Goal: Task Accomplishment & Management: Manage account settings

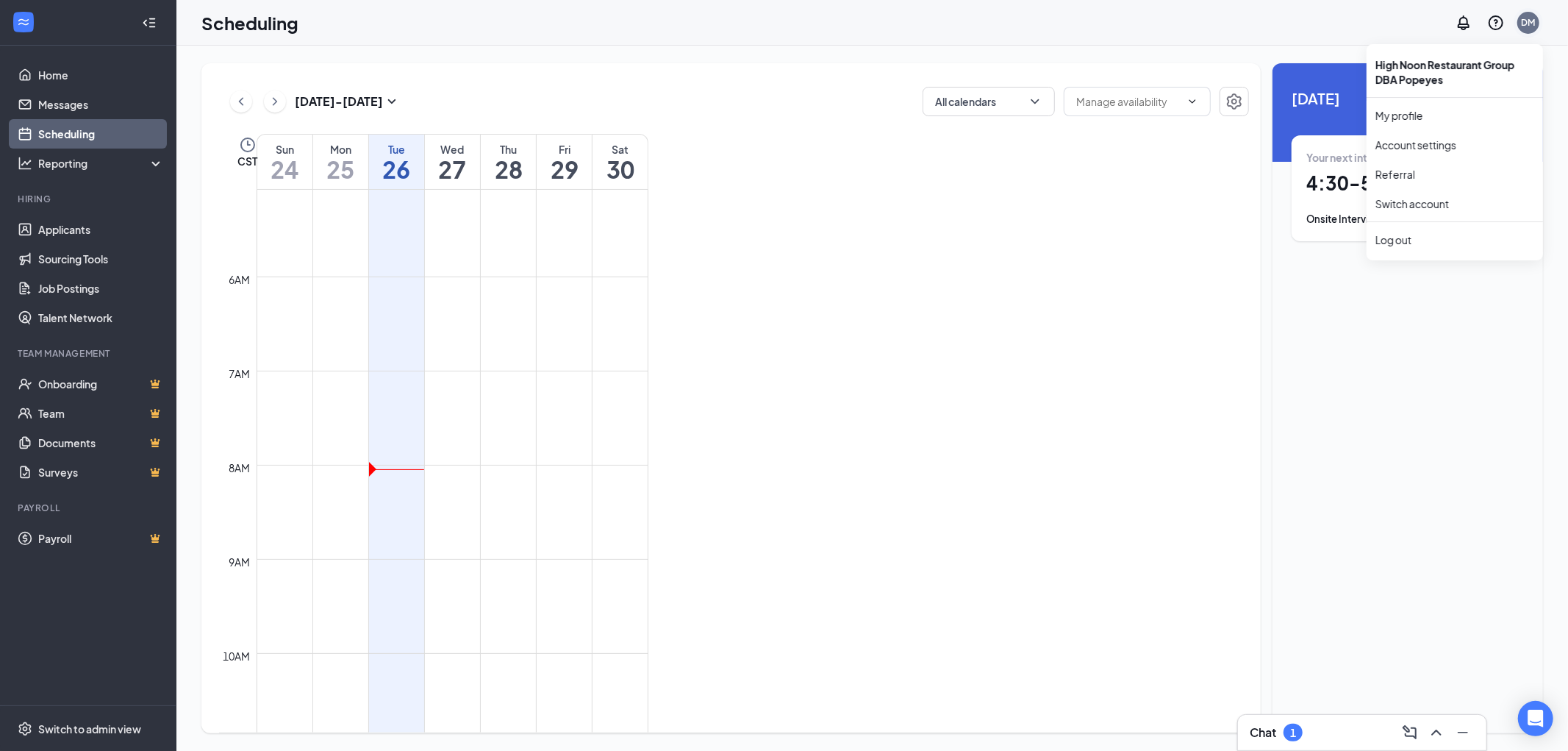
click at [777, 31] on div "DM" at bounding box center [1528, 22] width 22 height 22
click at [777, 233] on div "Log out" at bounding box center [1455, 240] width 158 height 15
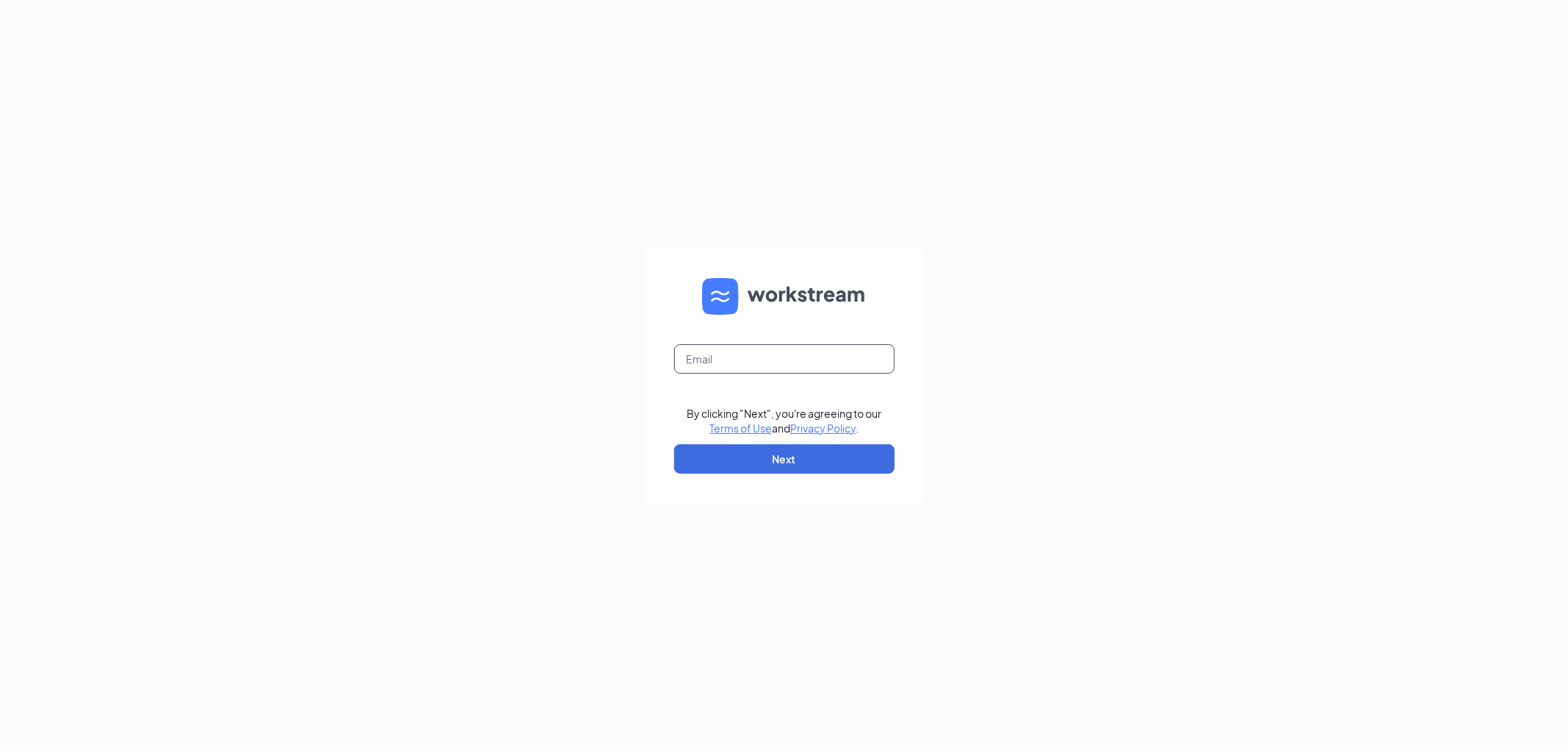
click at [711, 354] on input "text" at bounding box center [784, 359] width 220 height 30
type input "pop.staringlane@highnoonrg.com"
click at [772, 451] on button "Next" at bounding box center [784, 459] width 220 height 30
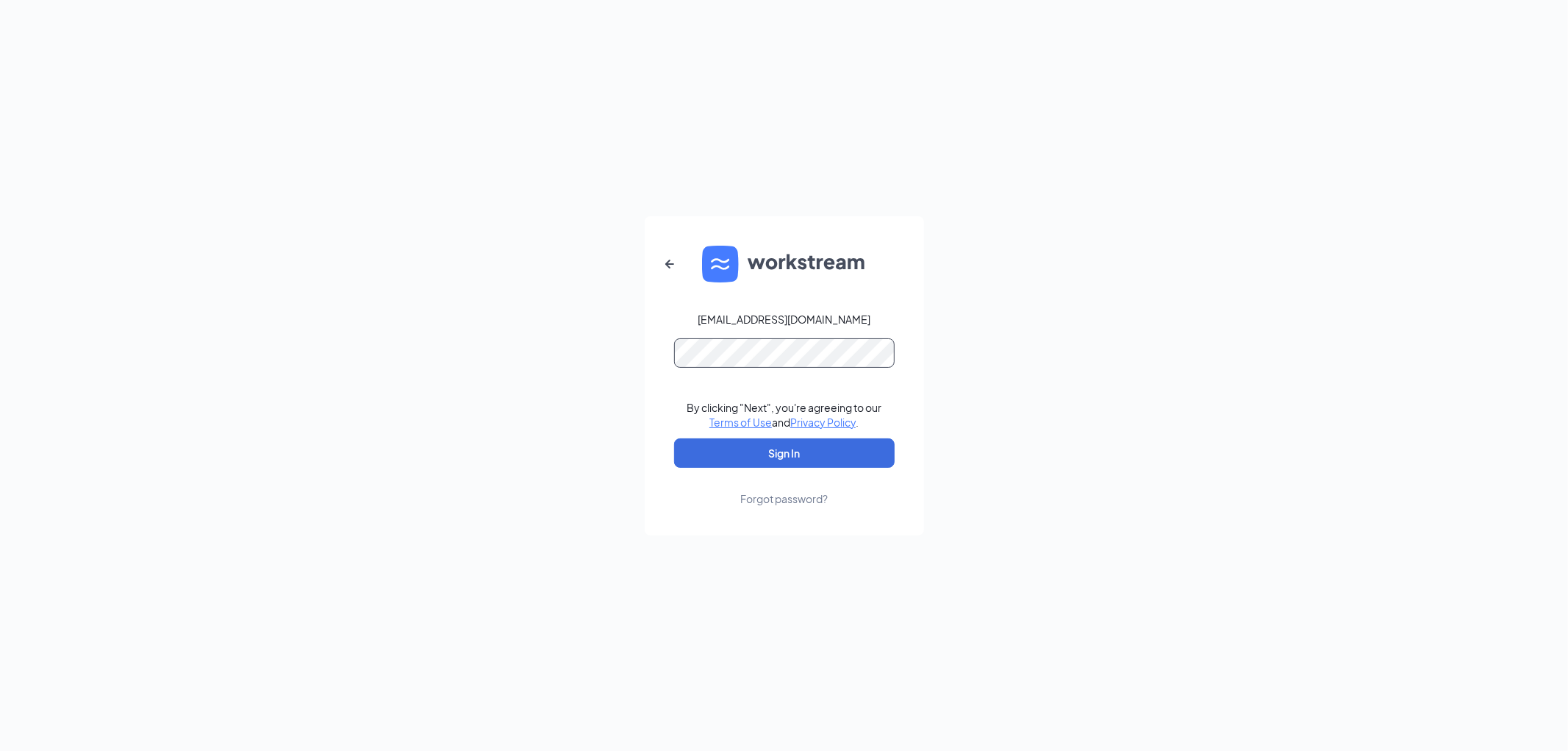
click at [674, 438] on button "Sign In" at bounding box center [784, 453] width 220 height 30
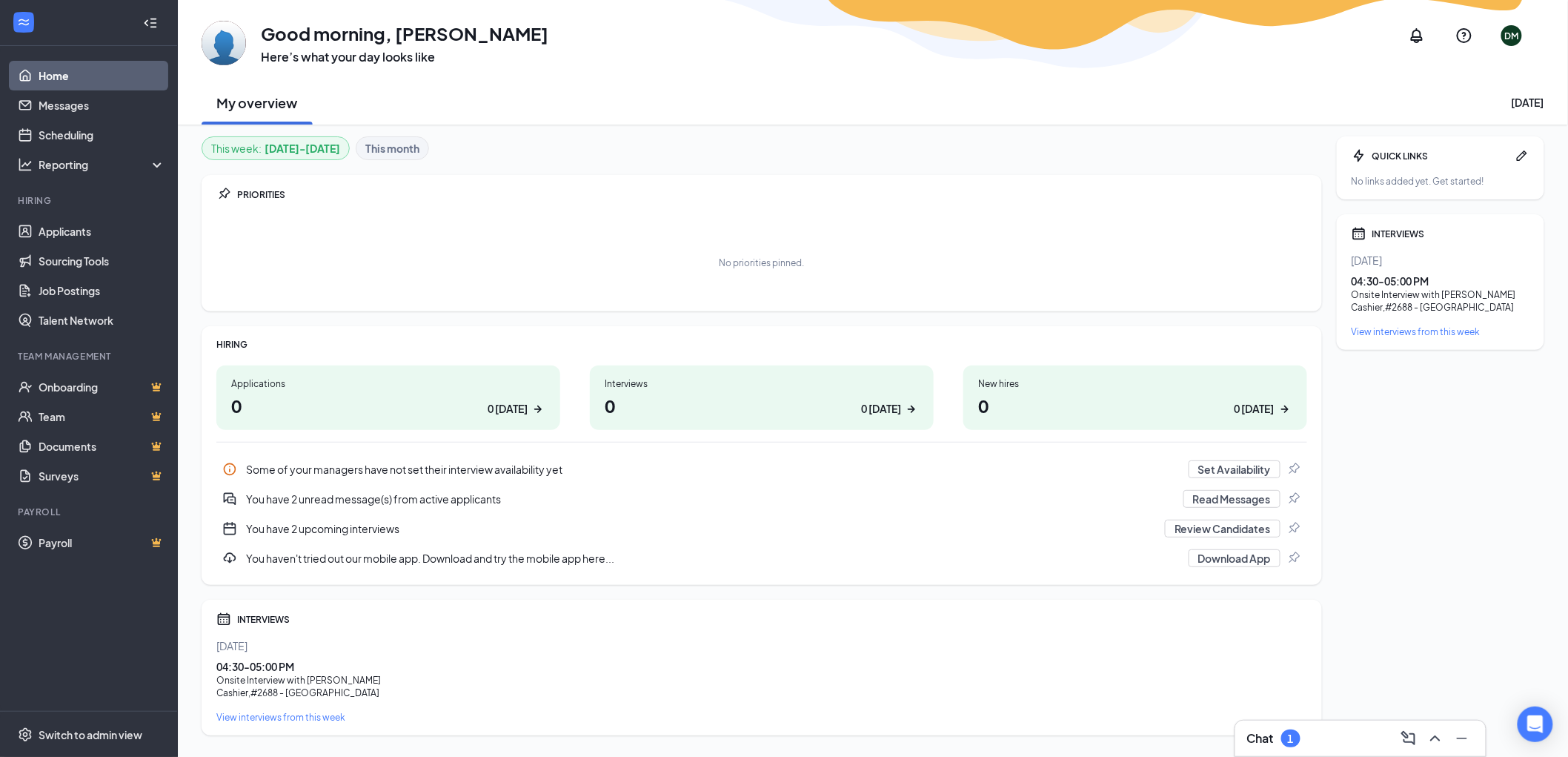
click at [1517, 24] on div "DM" at bounding box center [1511, 35] width 36 height 36
click at [1434, 220] on link "Switch account" at bounding box center [1397, 226] width 74 height 13
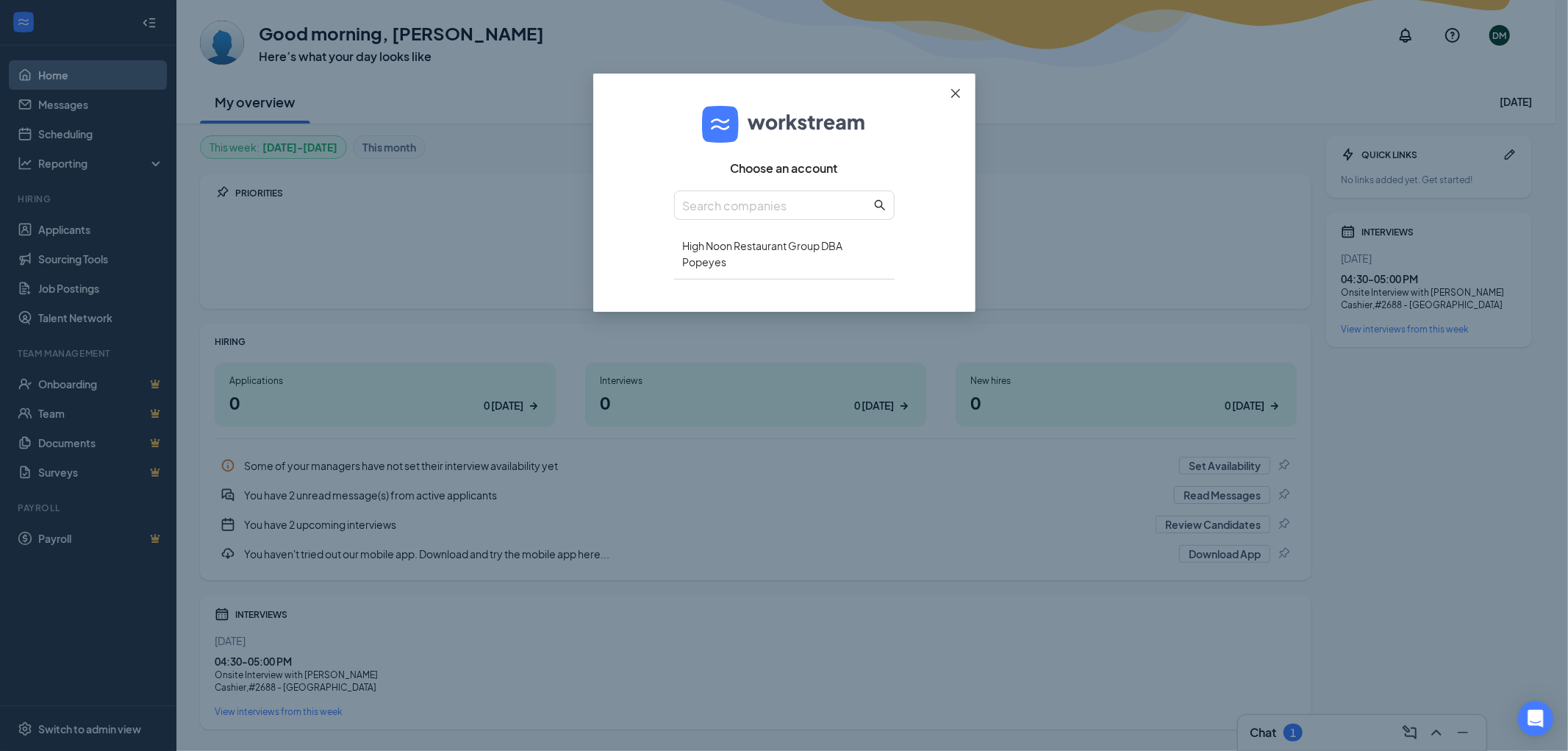
click at [966, 84] on span "Close" at bounding box center [956, 93] width 40 height 40
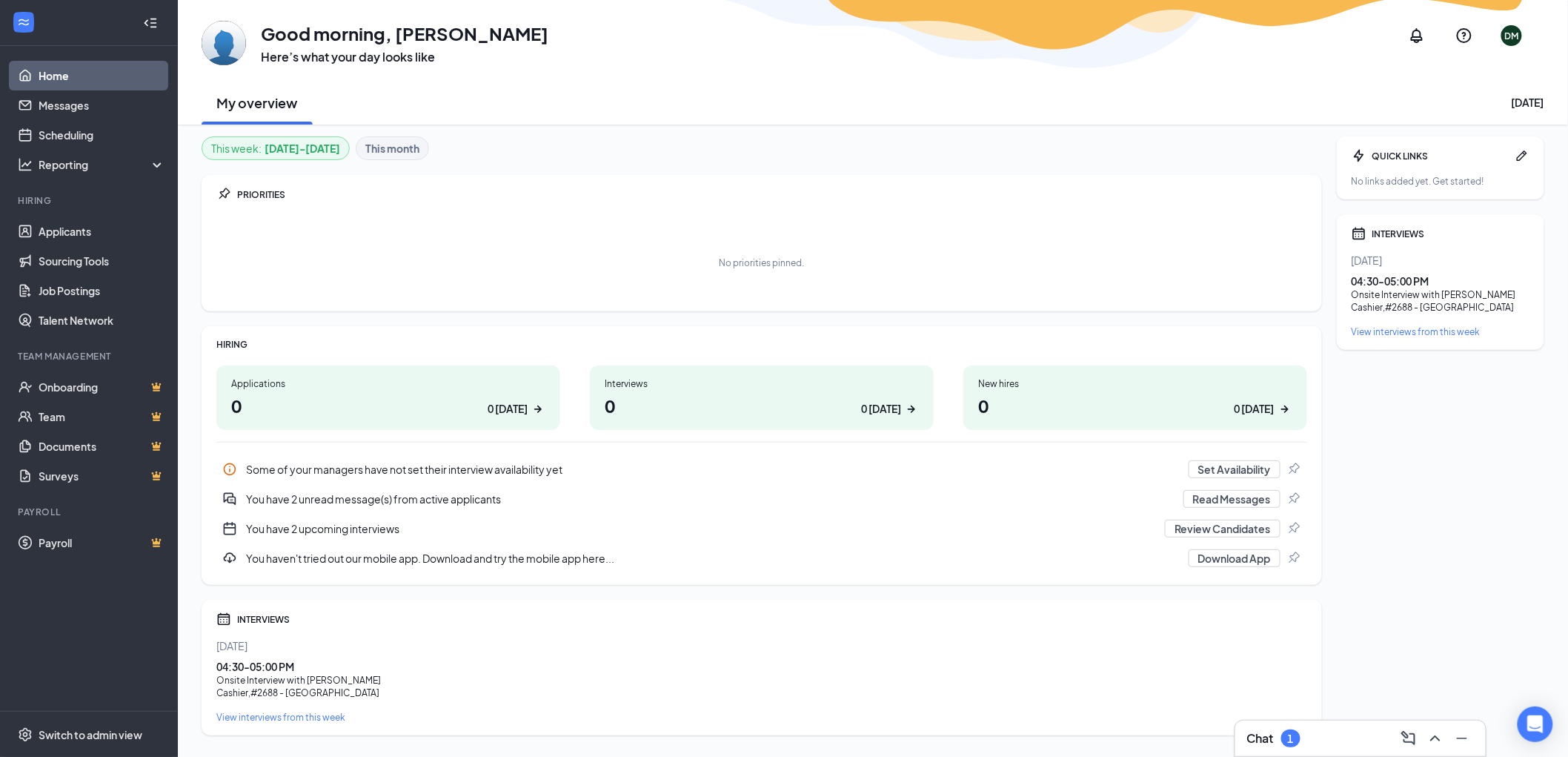
click at [1521, 28] on div "DM" at bounding box center [1511, 35] width 36 height 36
click at [1435, 122] on link "My profile" at bounding box center [1440, 128] width 160 height 15
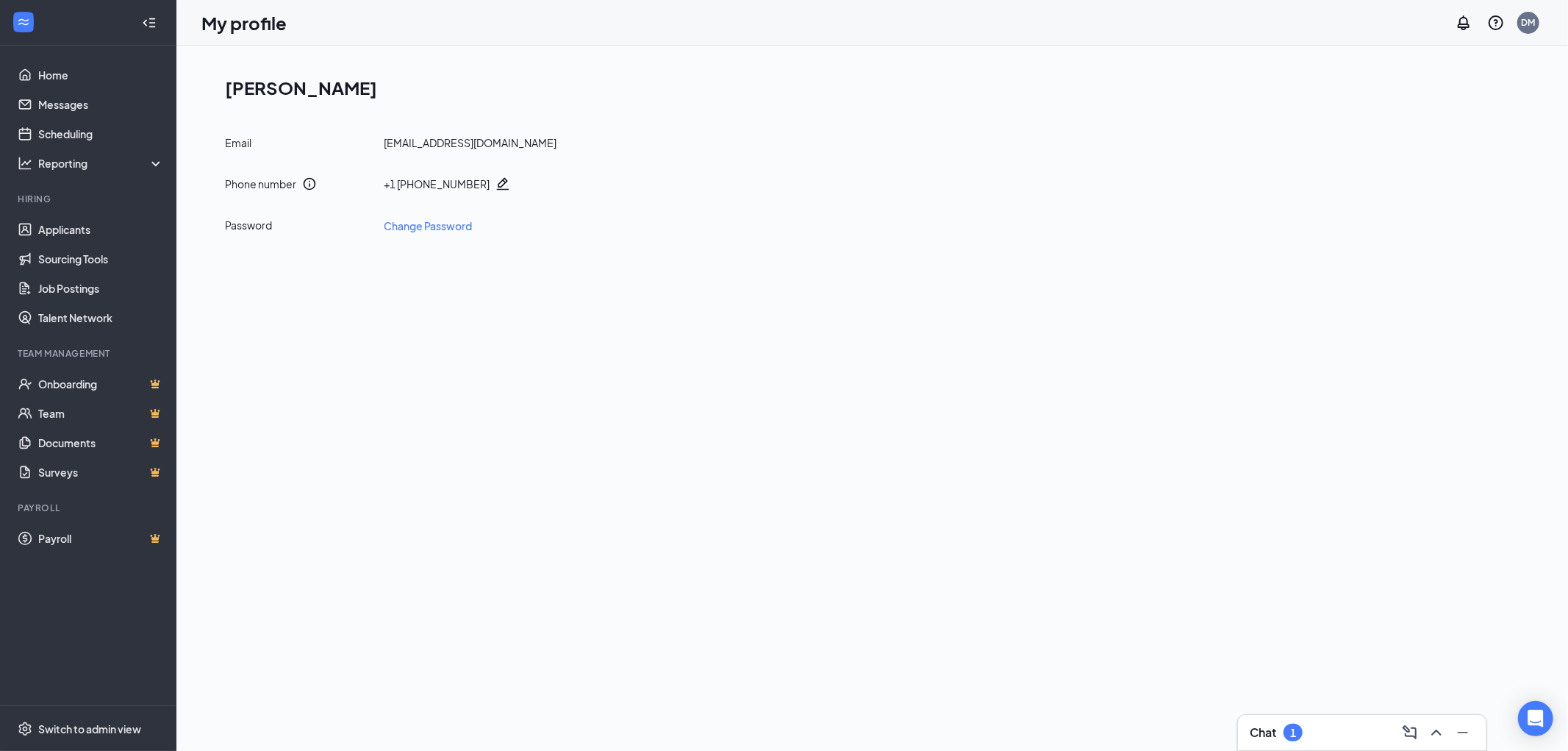
click at [306, 83] on h1 "David McCray" at bounding box center [878, 87] width 1306 height 25
click at [1438, 145] on link "Account settings" at bounding box center [1455, 145] width 158 height 15
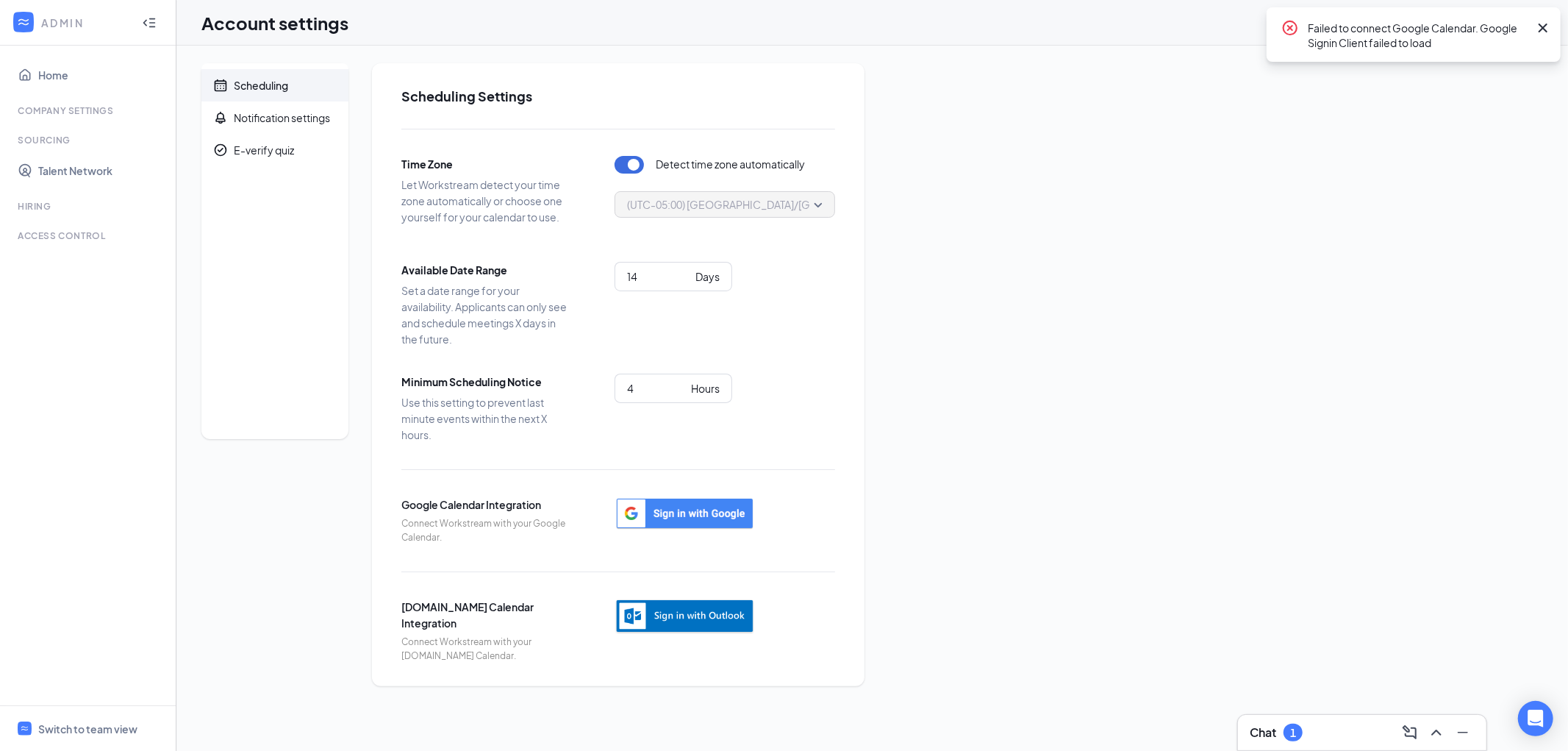
click at [1542, 27] on icon "Cross" at bounding box center [1543, 28] width 9 height 9
click at [1524, 20] on div "DM" at bounding box center [1528, 22] width 14 height 12
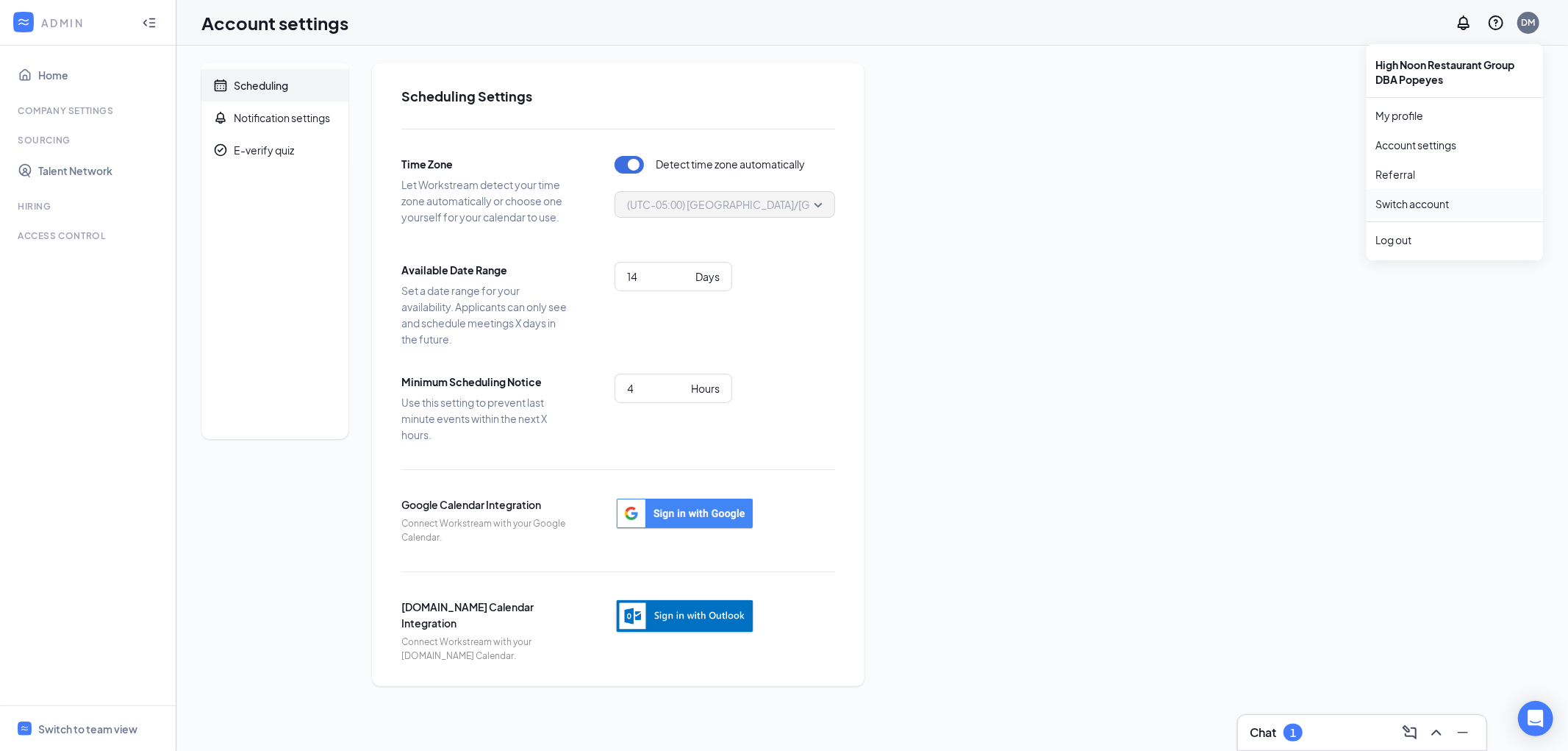
click at [1405, 205] on link "Switch account" at bounding box center [1412, 204] width 73 height 13
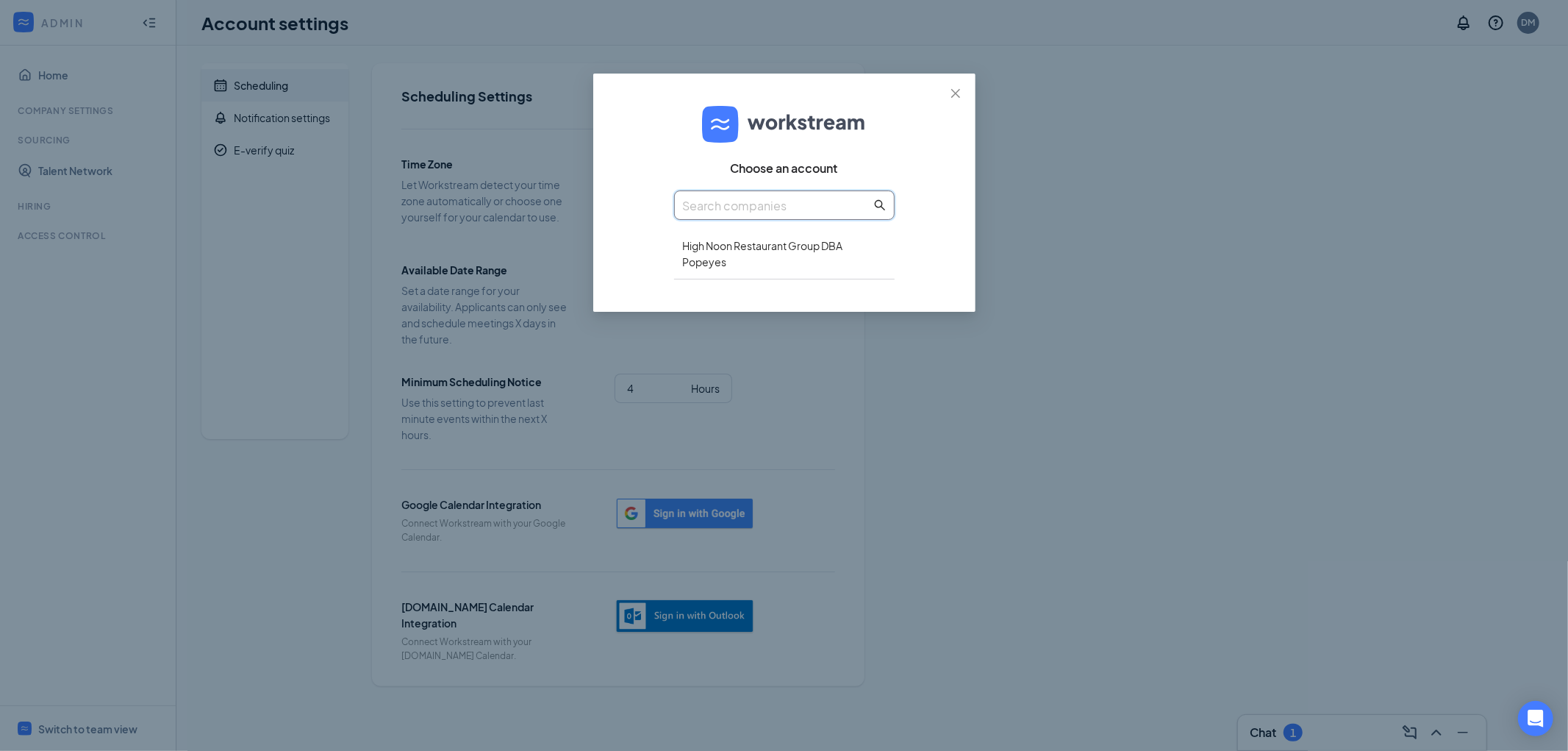
click at [716, 207] on input "text" at bounding box center [777, 205] width 188 height 18
click at [754, 253] on div "High Noon Restaurant Group DBA Popeyes" at bounding box center [784, 253] width 220 height 50
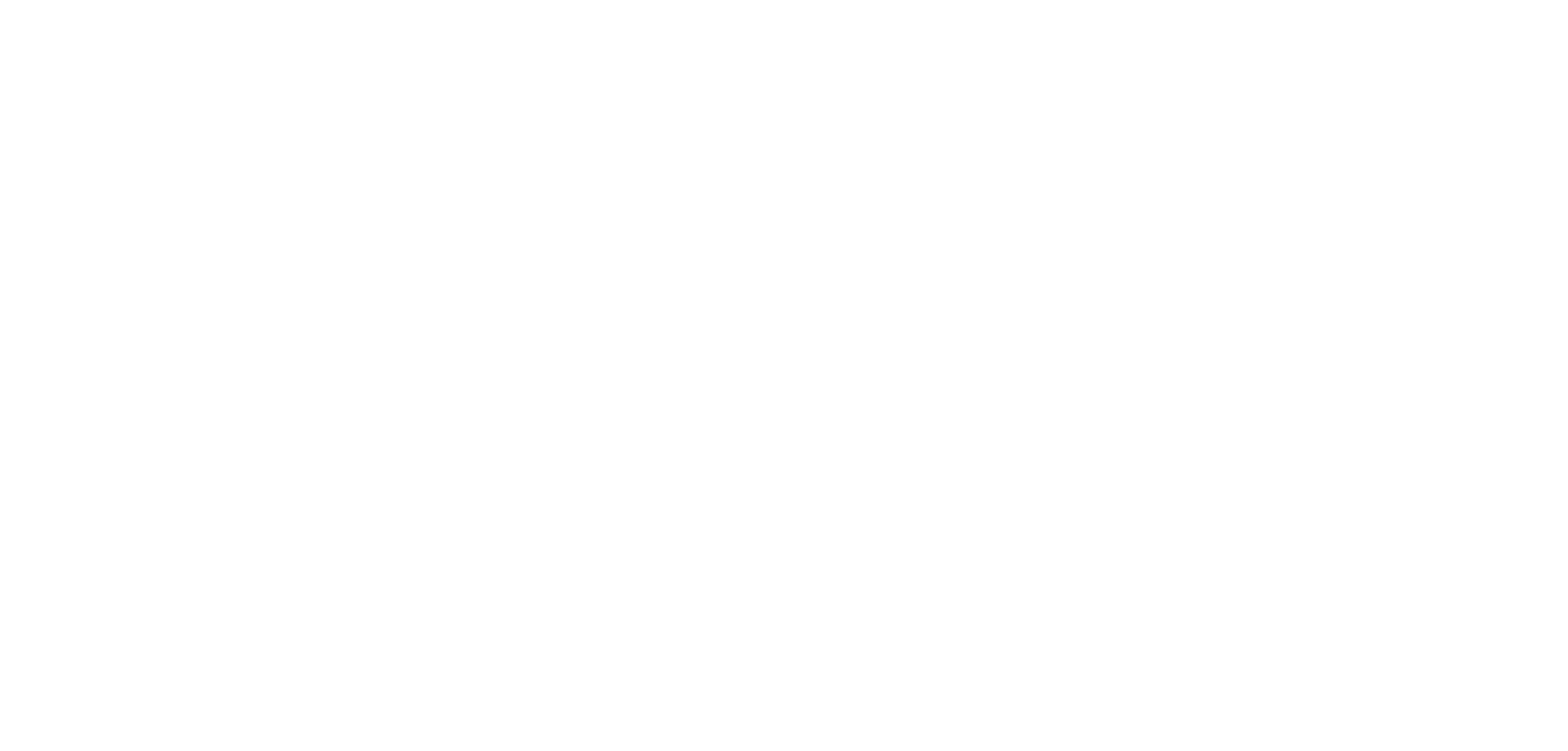
click at [725, 248] on body at bounding box center [784, 376] width 1568 height 751
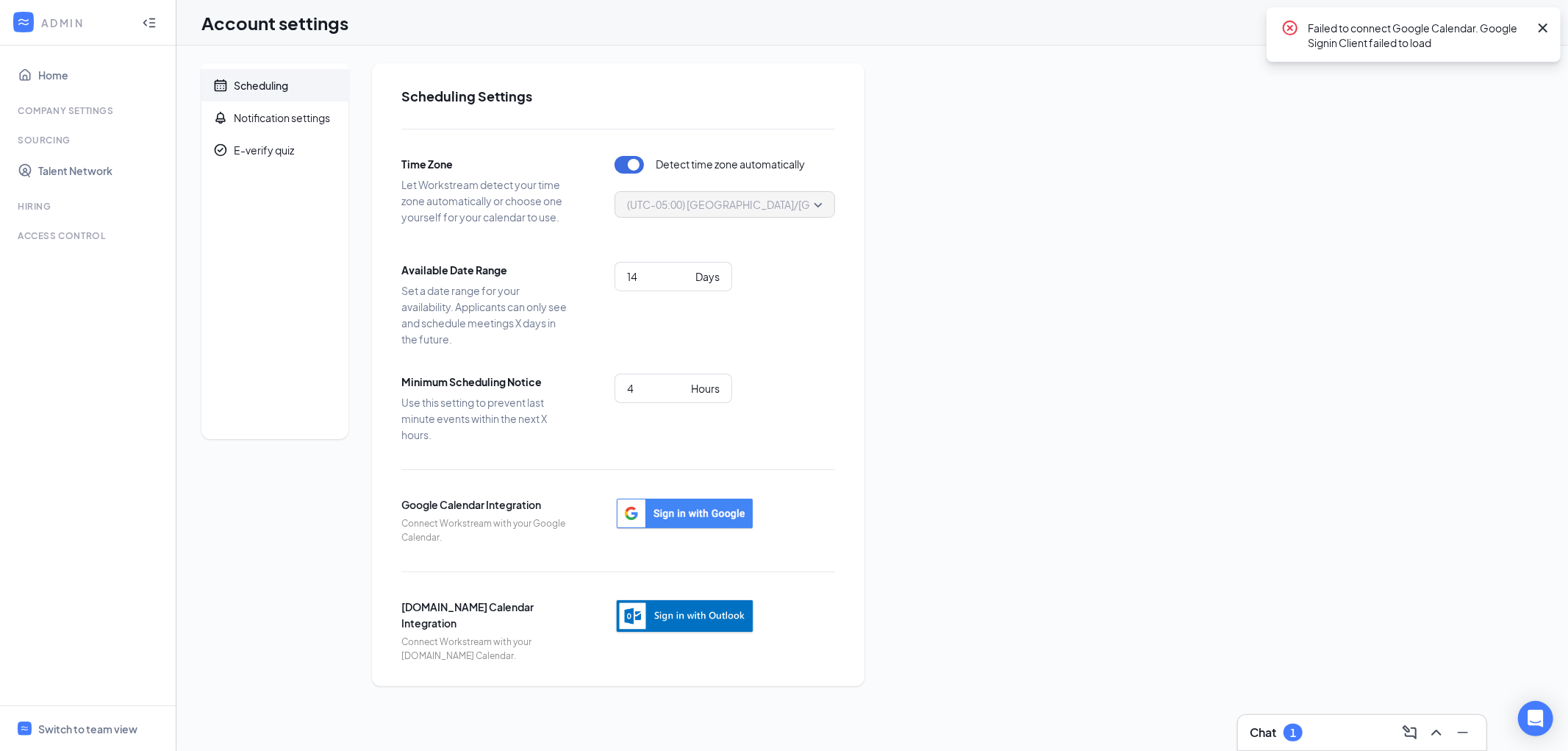
click at [1539, 25] on icon "Cross" at bounding box center [1542, 27] width 17 height 17
click at [106, 71] on link "Home" at bounding box center [101, 75] width 125 height 30
